Goal: Task Accomplishment & Management: Manage account settings

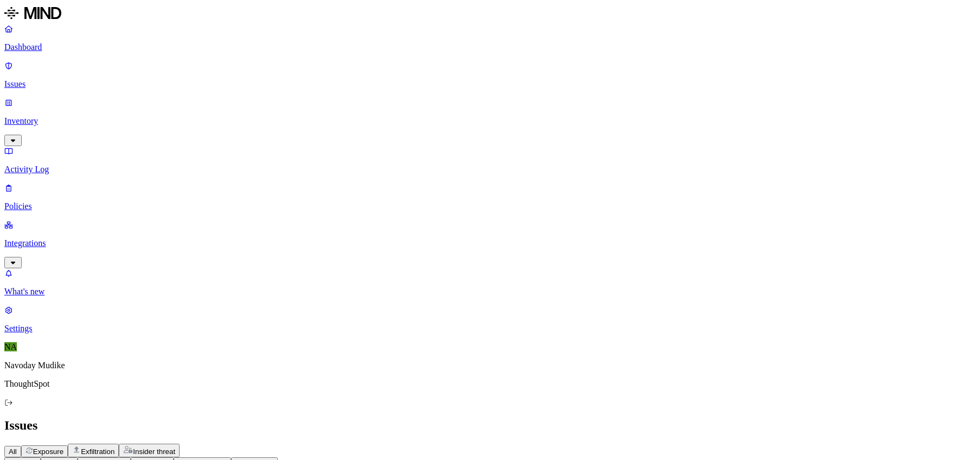
click at [527, 418] on h2 "Issues" at bounding box center [481, 425] width 955 height 15
click at [63, 447] on span "Exposure" at bounding box center [48, 451] width 30 height 8
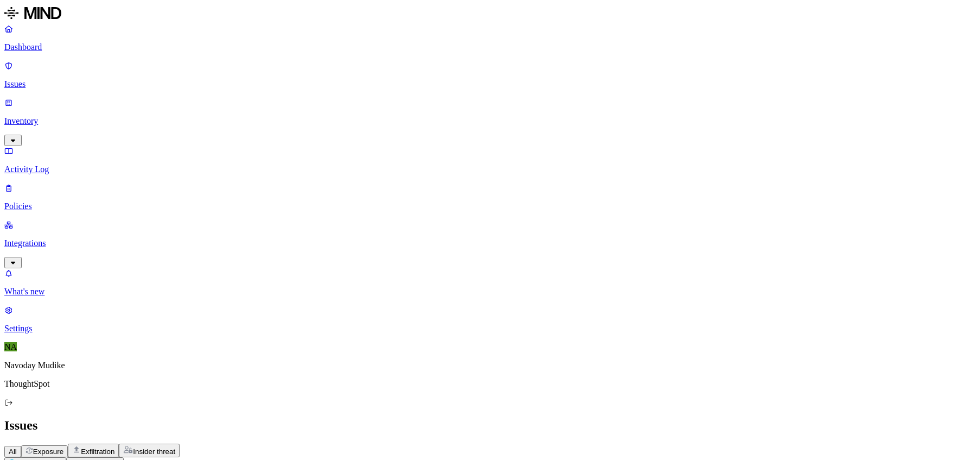
click at [151, 65] on html "Dashboard Issues Inventory Activity Log Policies Integrations What's new 1 Sett…" at bounding box center [481, 379] width 963 height 759
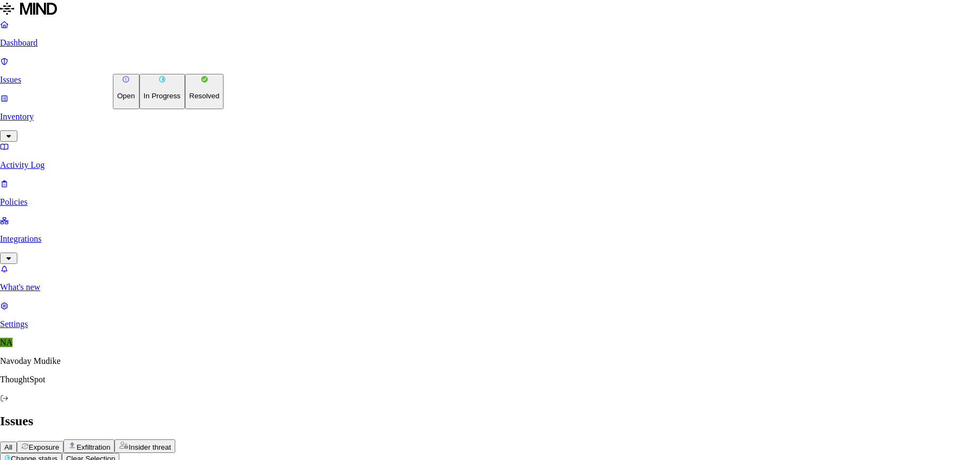
click at [185, 109] on button "Resolved" at bounding box center [204, 91] width 39 height 35
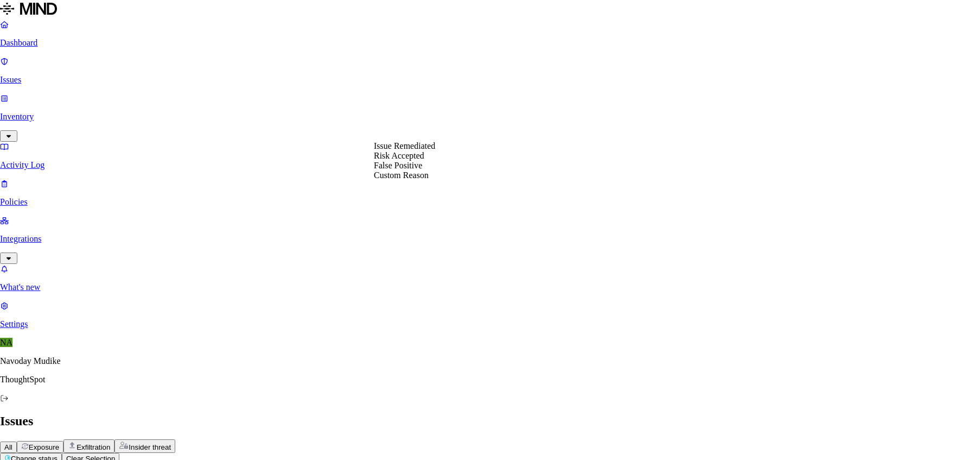
select select "Risk Accepted"
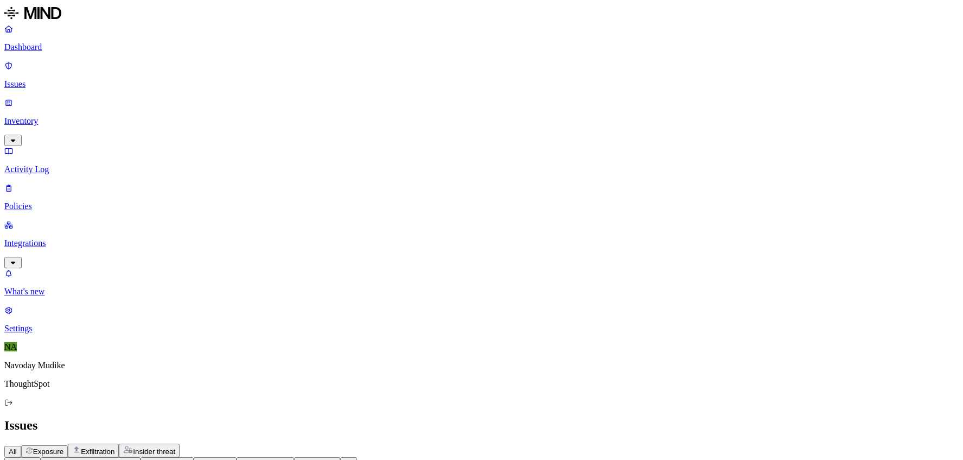
click at [96, 98] on link "Inventory" at bounding box center [481, 121] width 955 height 47
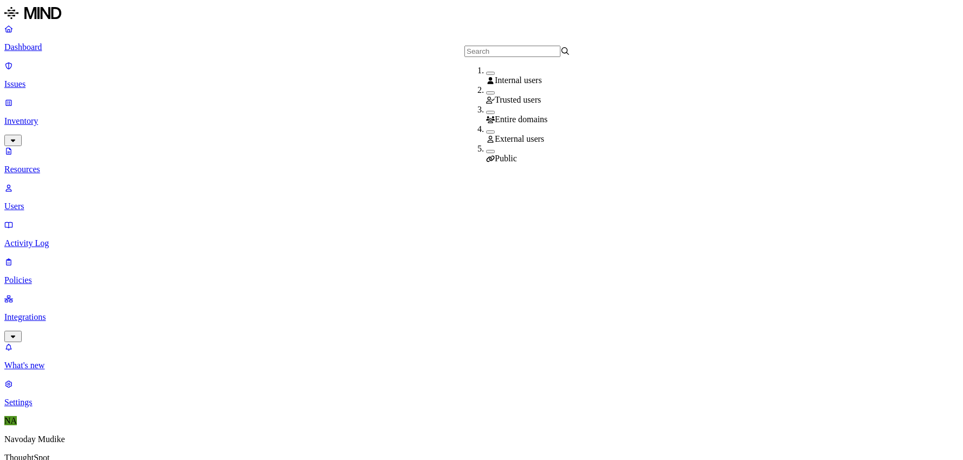
click at [486, 153] on div "Public" at bounding box center [539, 154] width 106 height 20
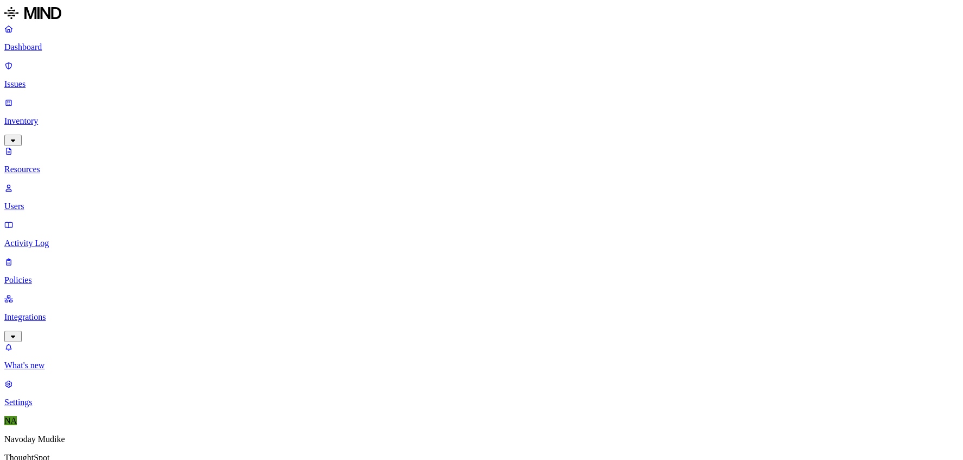
scroll to position [2, 0]
click at [322, 98] on button "button" at bounding box center [326, 95] width 9 height 3
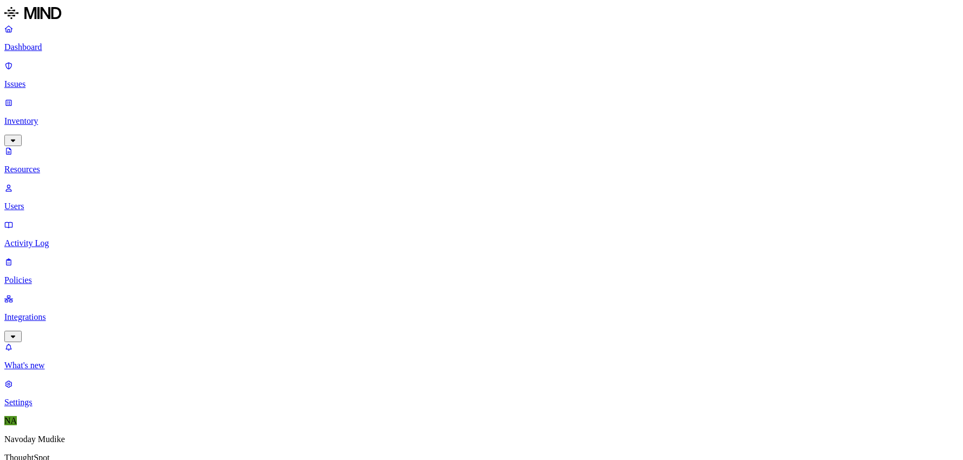
scroll to position [204, 0]
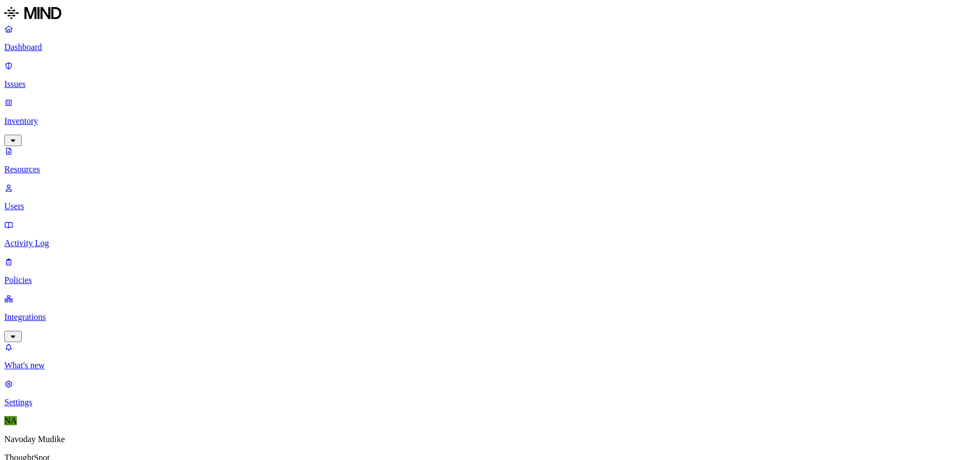
scroll to position [297, 0]
